Goal: Find specific page/section: Find specific page/section

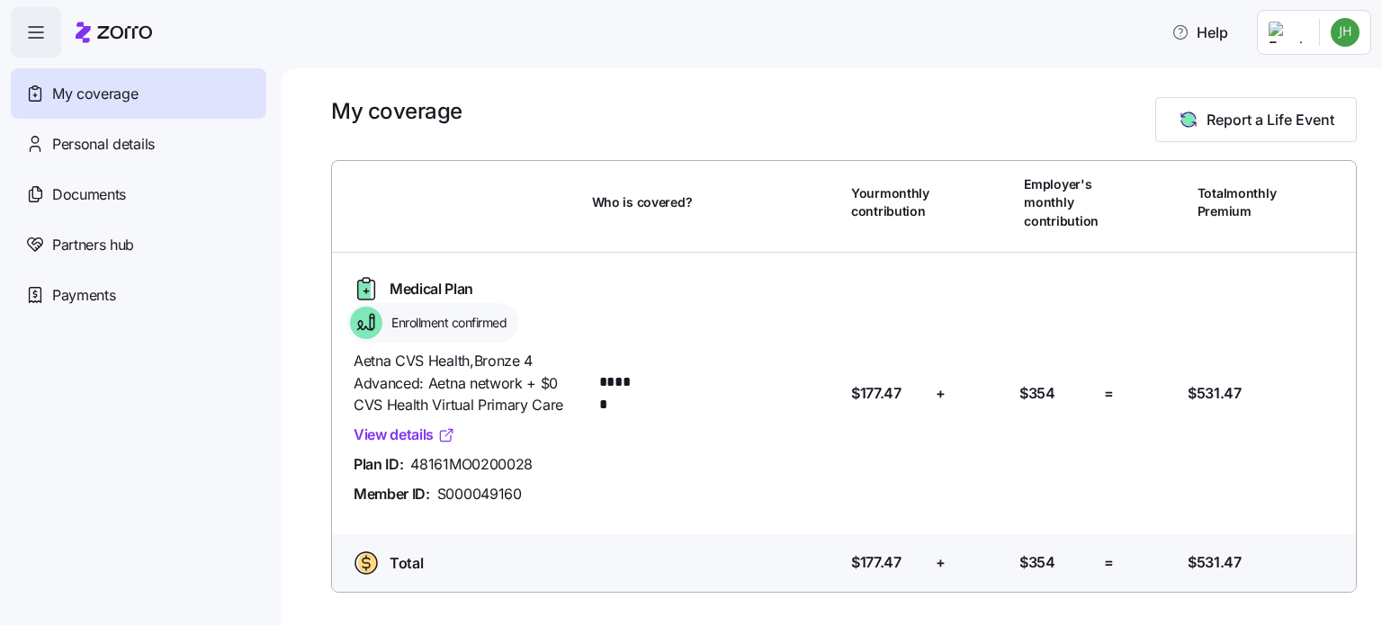
click at [400, 433] on link "View details" at bounding box center [405, 435] width 102 height 22
